Goal: Task Accomplishment & Management: Use online tool/utility

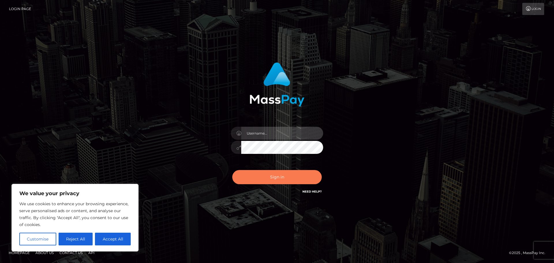
type input "[PERSON_NAME]"
click at [267, 173] on button "Sign in" at bounding box center [276, 177] width 89 height 14
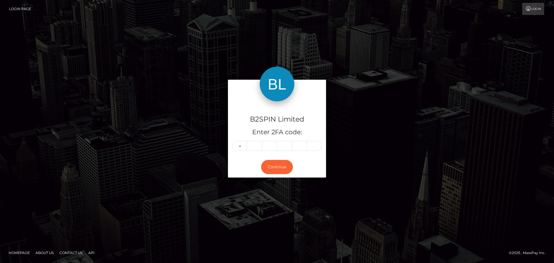
type input "0"
type input "3"
type input "2"
type input "1"
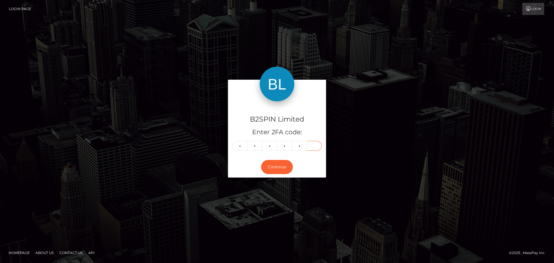
type input "4"
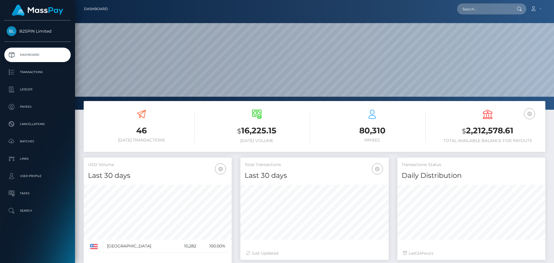
scroll to position [102, 148]
click at [53, 76] on p "Transactions" at bounding box center [38, 72] width 62 height 9
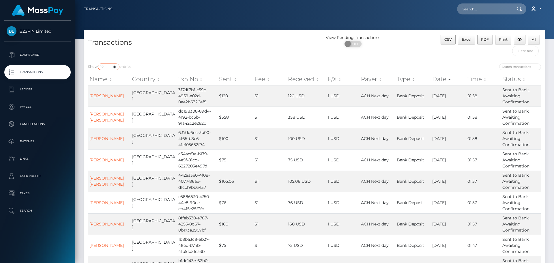
click at [114, 70] on select "10 25 50 100 250 500 1,000 3,500" at bounding box center [109, 66] width 22 height 7
select select "3500"
click at [98, 63] on select "10 25 50 100 250 500 1,000 3,500" at bounding box center [109, 66] width 22 height 7
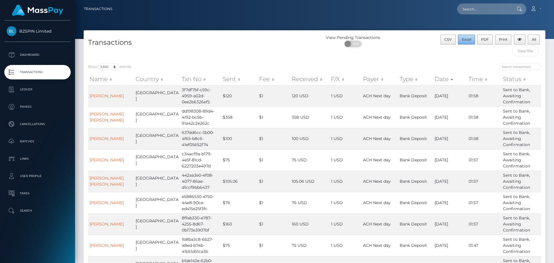
click at [460, 41] on button "Excel" at bounding box center [466, 40] width 17 height 10
